Goal: Navigation & Orientation: Find specific page/section

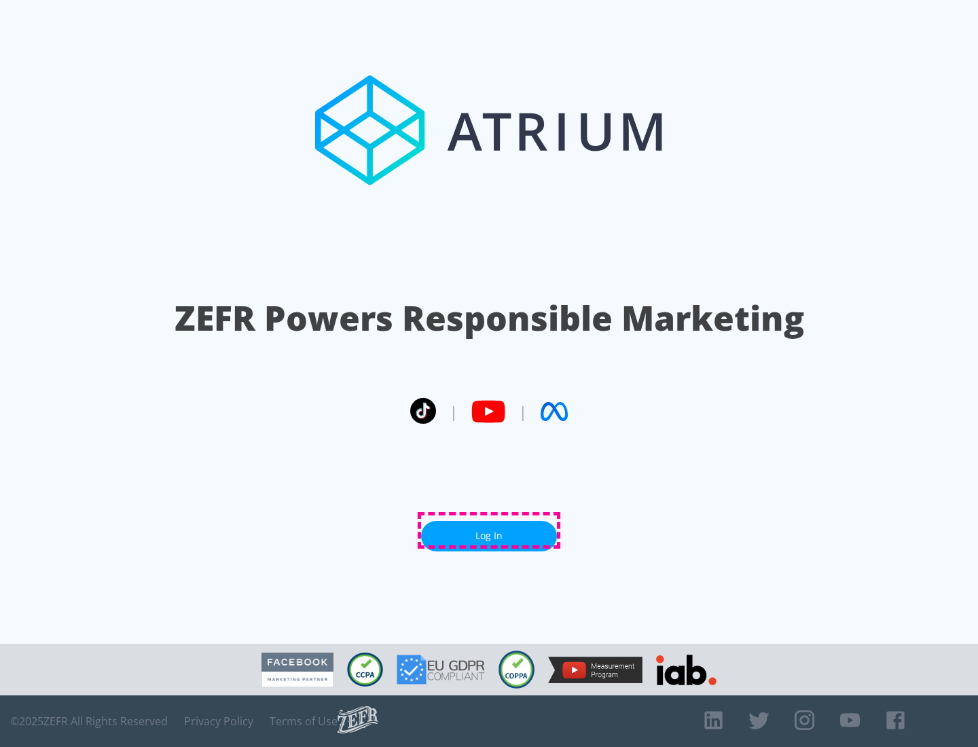
click at [489, 530] on link "Log In" at bounding box center [489, 536] width 136 height 31
